Goal: Transaction & Acquisition: Register for event/course

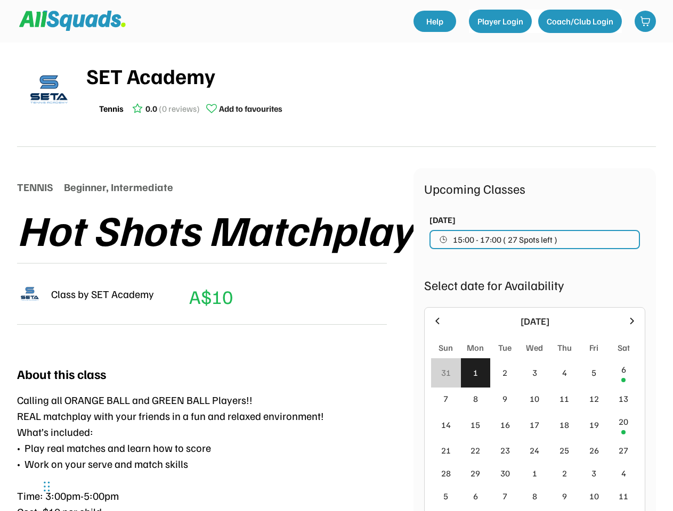
click at [336, 256] on div "TENNIS Beginner, Intermediate Hot Shots Matchplay Class by SET Academy A$10 (Me…" at bounding box center [215, 254] width 396 height 173
click at [336, 272] on div "Class by SET Academy A$10 (Member's Price) A" at bounding box center [202, 294] width 370 height 62
click at [336, 277] on div "Class by SET Academy A$10 (Member's Price) A" at bounding box center [202, 294] width 370 height 62
click at [336, 95] on div "SET Academy Tennis 0.0 (0 reviews) Add to favourites" at bounding box center [370, 90] width 569 height 60
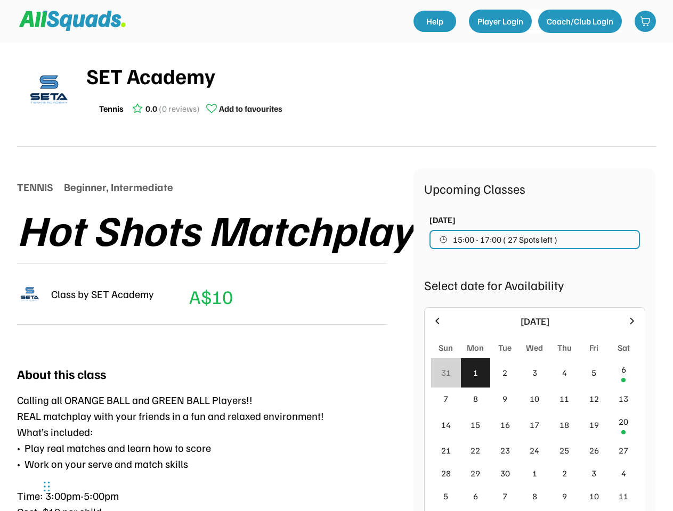
click at [49, 89] on img at bounding box center [48, 89] width 53 height 53
click at [371, 89] on div "SET Academy" at bounding box center [370, 76] width 569 height 32
click at [371, 76] on div "SET Academy" at bounding box center [370, 76] width 569 height 32
click at [371, 109] on div "Tennis 0.0 (0 reviews) Add to favourites" at bounding box center [370, 108] width 569 height 21
click at [111, 109] on div "Tennis" at bounding box center [111, 108] width 25 height 13
